Goal: Information Seeking & Learning: Learn about a topic

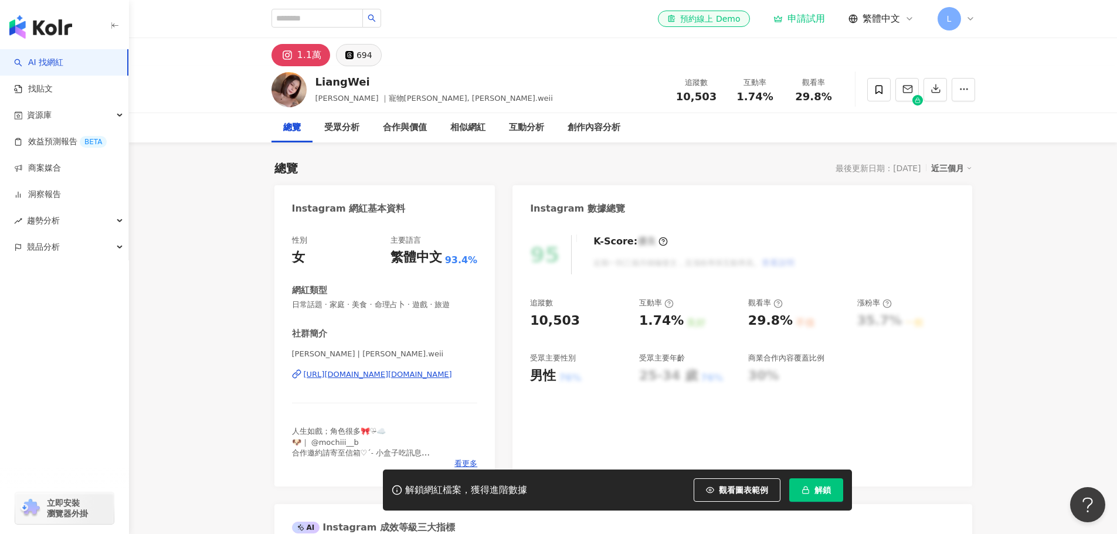
click at [359, 50] on div "694" at bounding box center [364, 55] width 16 height 16
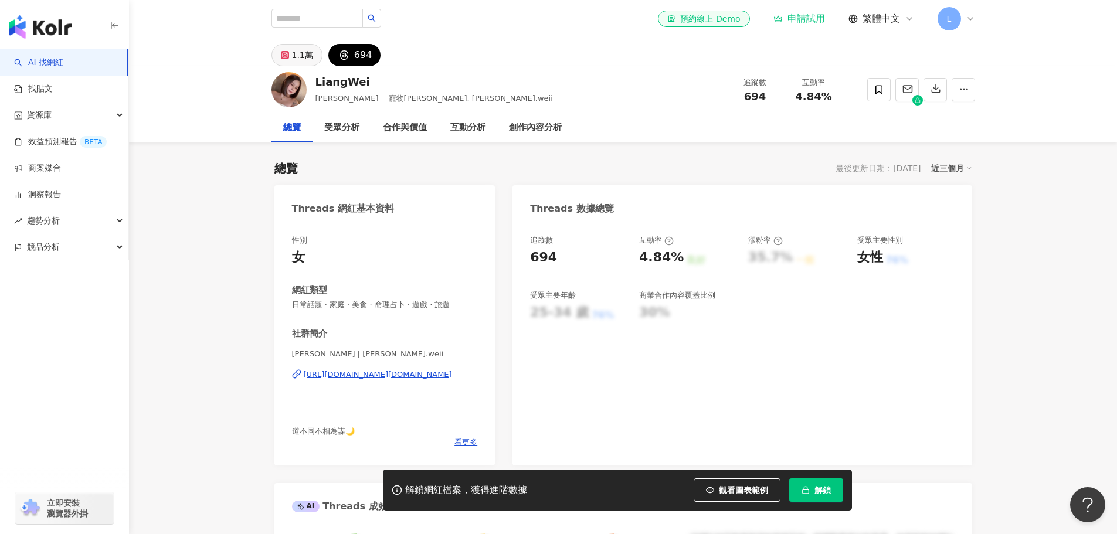
click at [299, 57] on div "1.1萬" at bounding box center [302, 55] width 21 height 16
